Goal: Navigation & Orientation: Find specific page/section

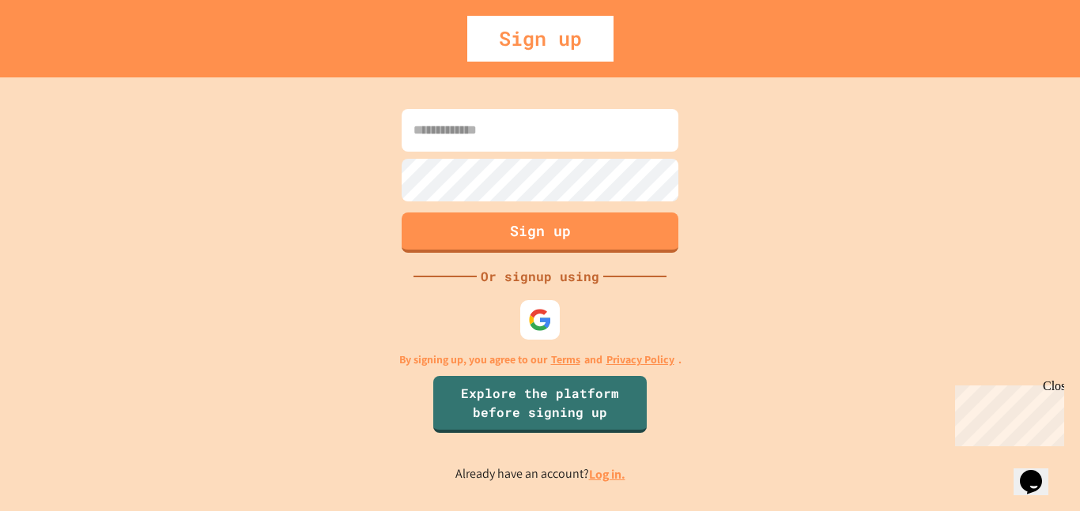
click at [615, 479] on link "Log in." at bounding box center [607, 474] width 36 height 17
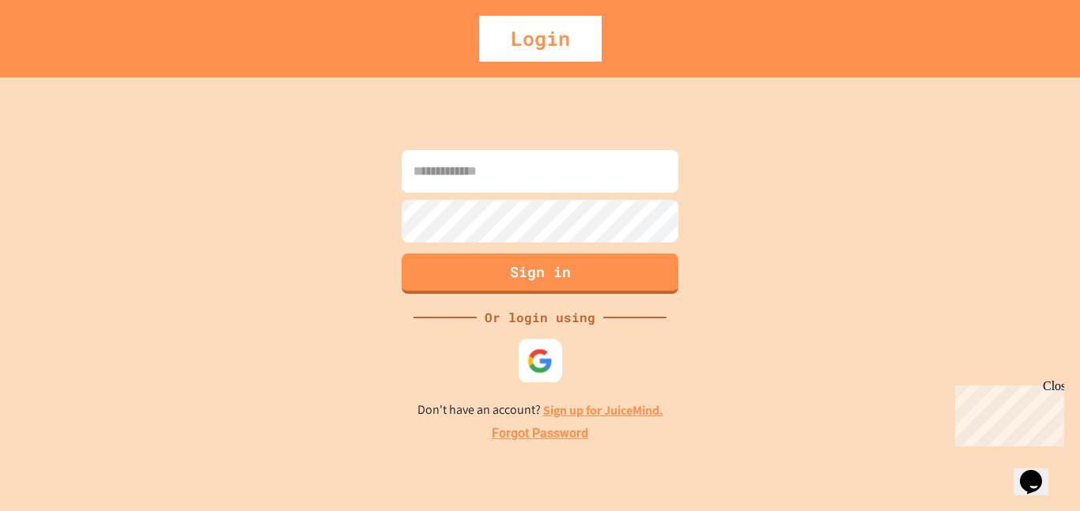
click at [552, 364] on img at bounding box center [540, 361] width 26 height 26
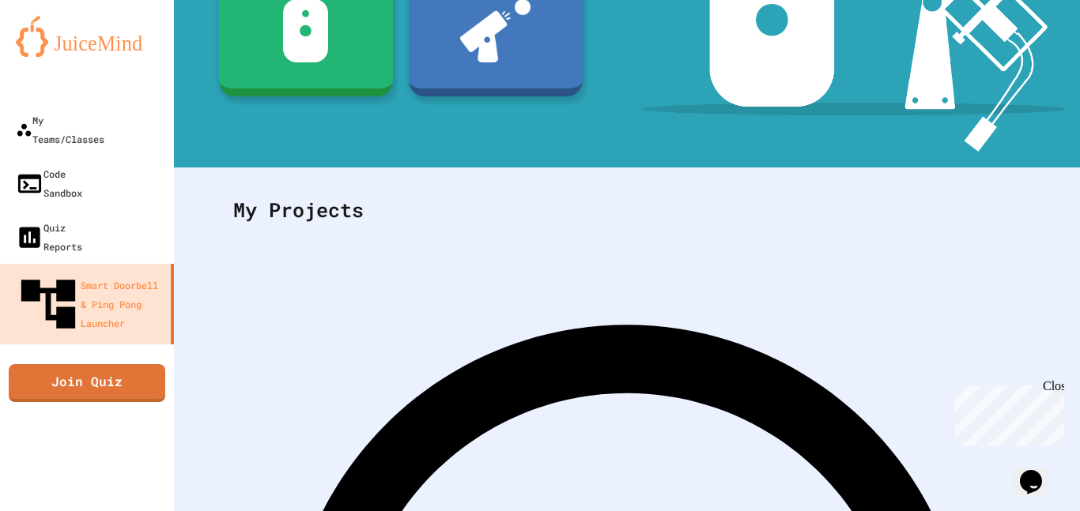
scroll to position [270, 0]
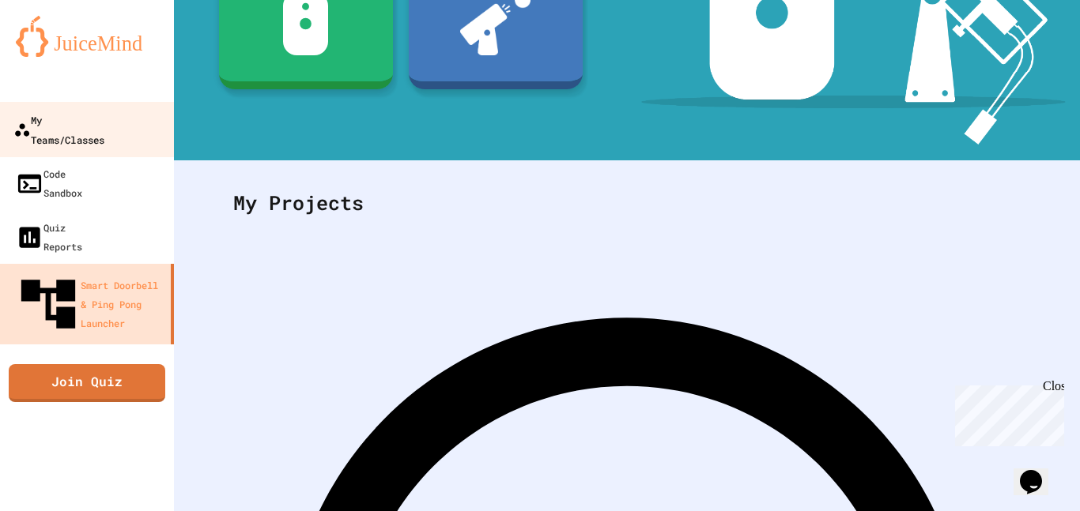
click at [104, 114] on div "My Teams/Classes" at bounding box center [58, 129] width 91 height 39
